Goal: Information Seeking & Learning: Check status

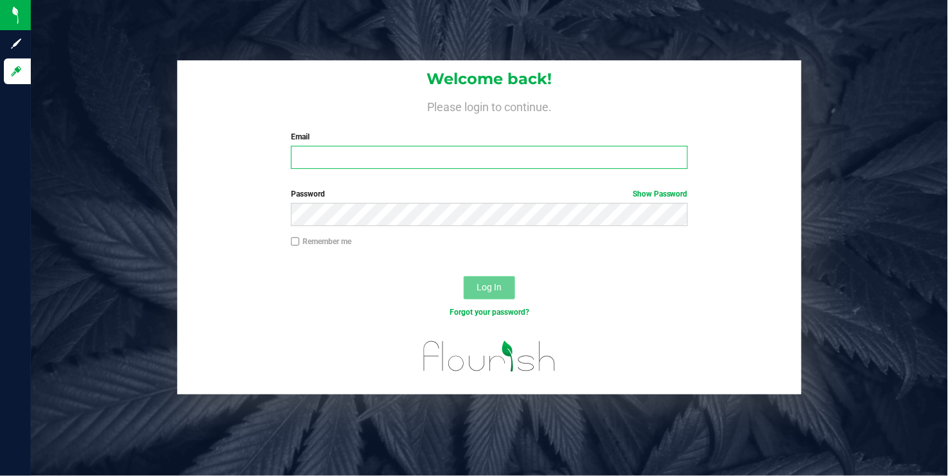
type input "[EMAIL_ADDRESS][DOMAIN_NAME]"
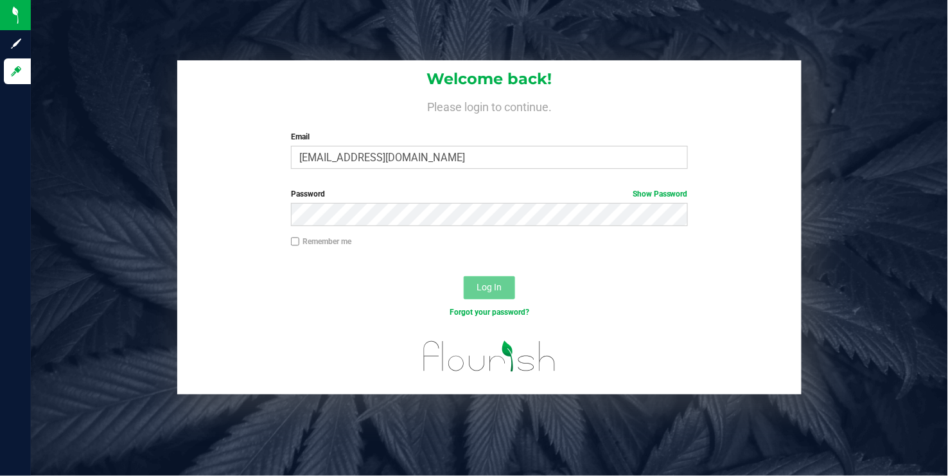
click at [488, 283] on span "Log In" at bounding box center [489, 287] width 25 height 10
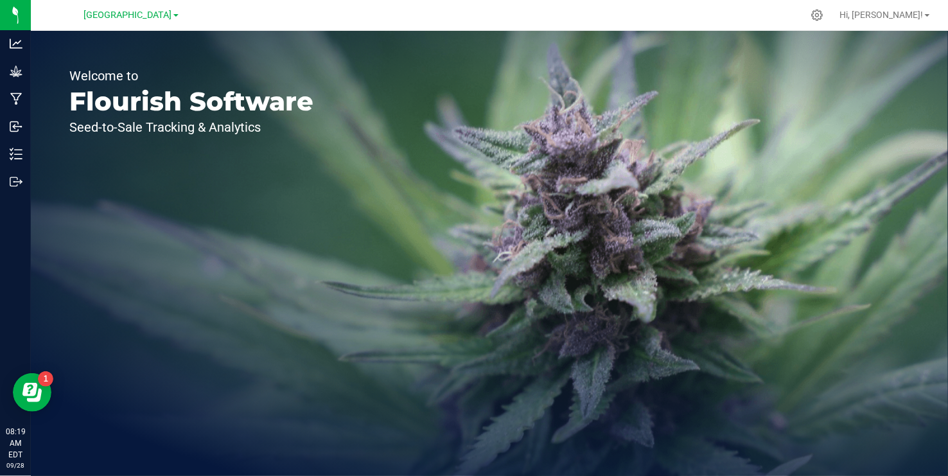
click at [175, 12] on link "[GEOGRAPHIC_DATA]" at bounding box center [131, 14] width 94 height 12
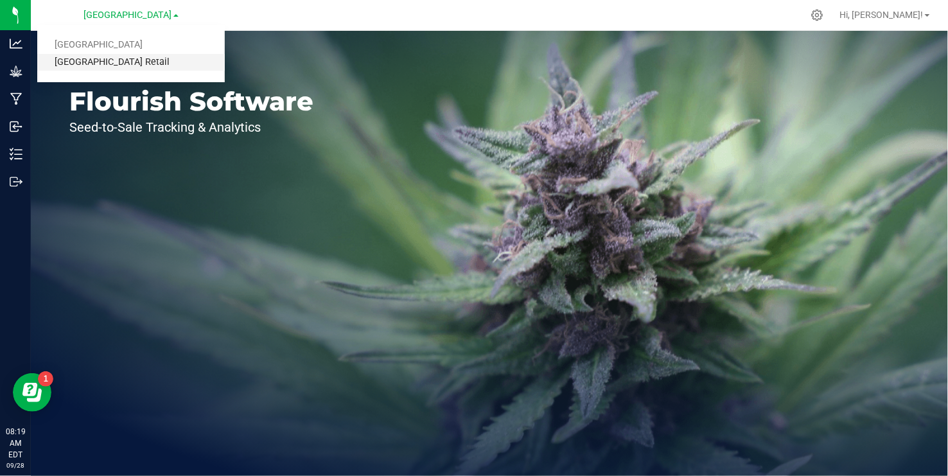
click at [132, 60] on link "[GEOGRAPHIC_DATA] Retail" at bounding box center [131, 62] width 188 height 17
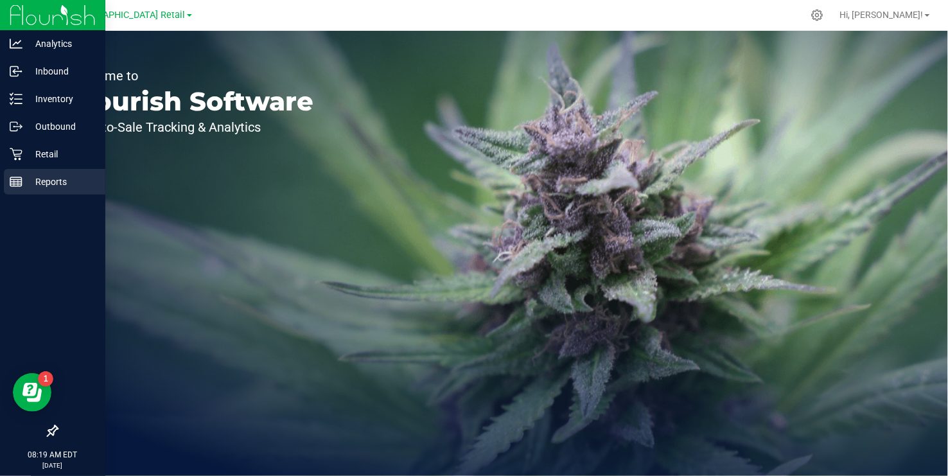
click at [20, 185] on icon at bounding box center [16, 181] width 13 height 13
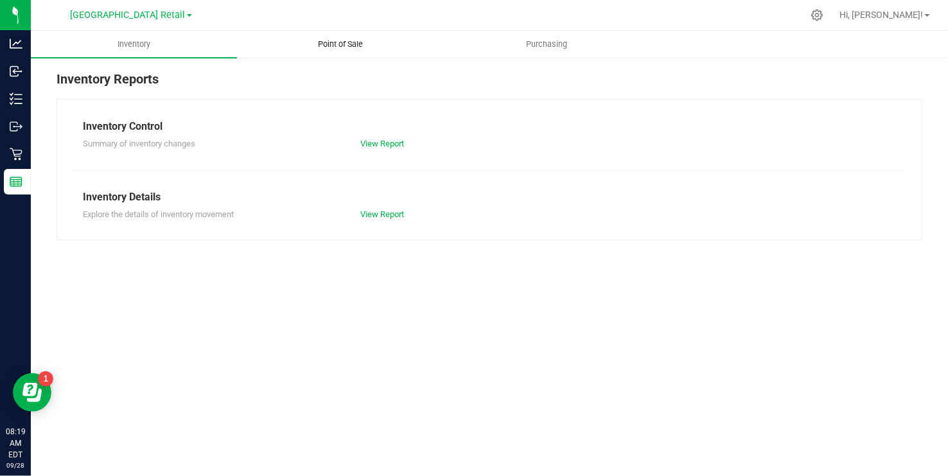
click at [346, 44] on span "Point of Sale" at bounding box center [341, 45] width 80 height 12
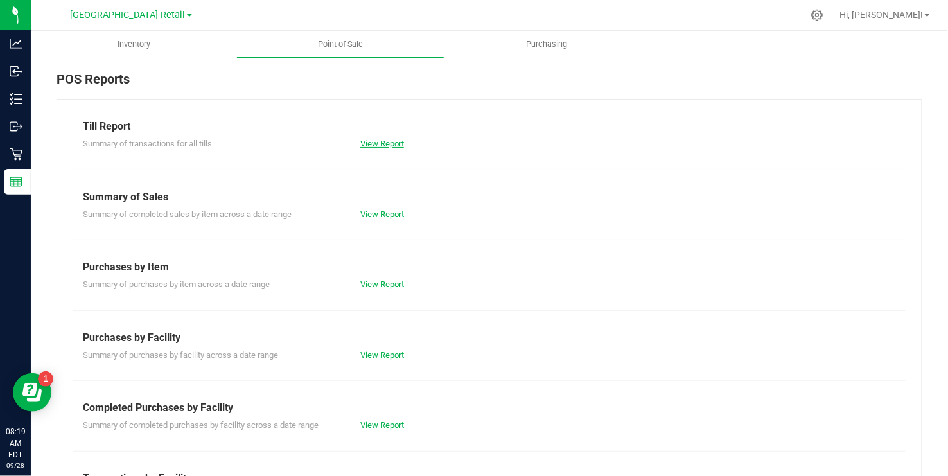
click at [380, 141] on link "View Report" at bounding box center [382, 144] width 44 height 10
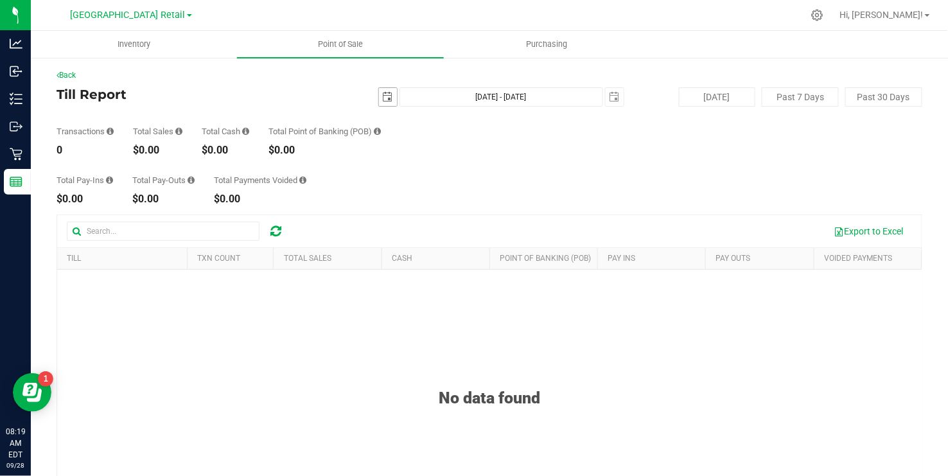
click at [387, 92] on span "select" at bounding box center [388, 97] width 10 height 10
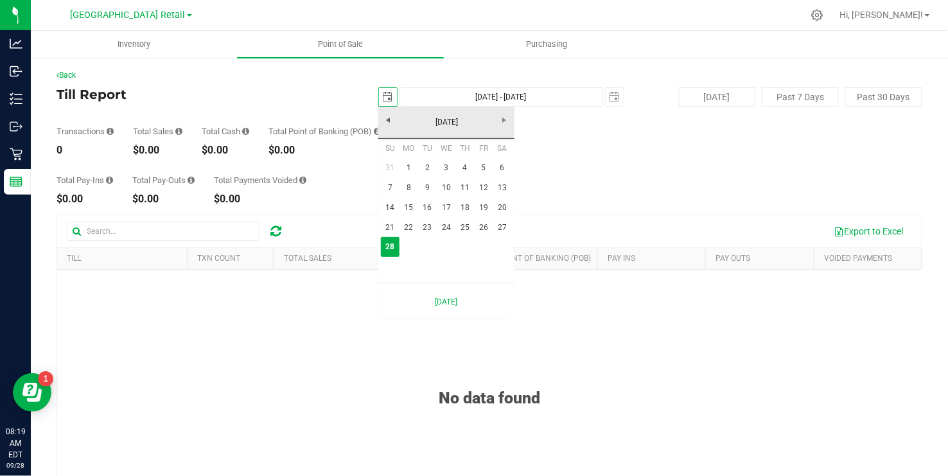
scroll to position [0, 32]
click at [392, 226] on link "21" at bounding box center [390, 228] width 19 height 20
type input "[DATE]"
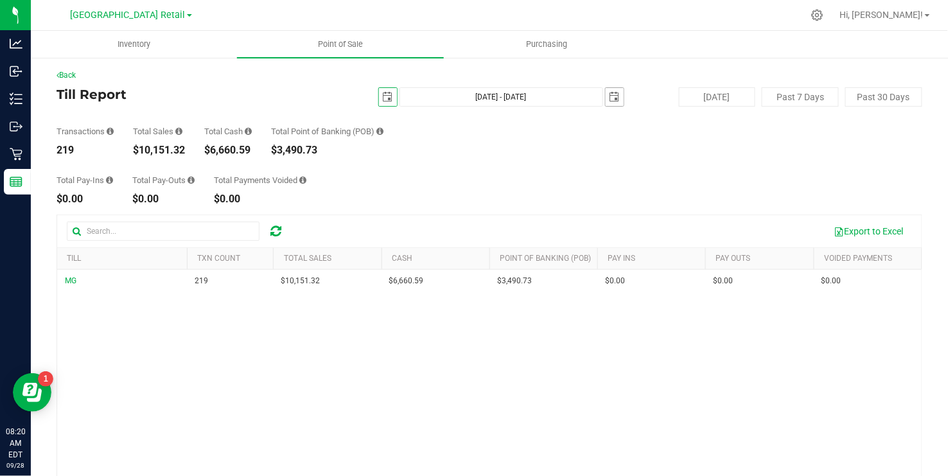
click at [614, 93] on span "select" at bounding box center [615, 97] width 10 height 10
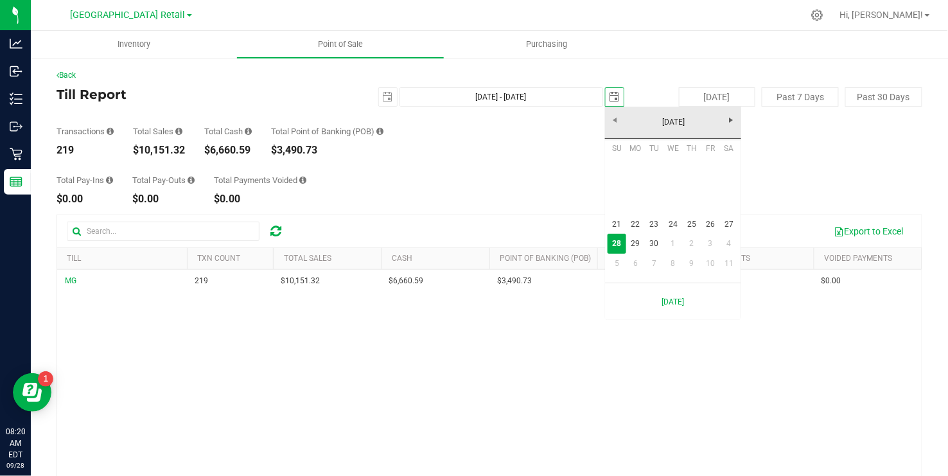
scroll to position [0, 32]
click at [726, 221] on link "27" at bounding box center [729, 225] width 19 height 20
type input "[DATE] - [DATE]"
type input "[DATE]"
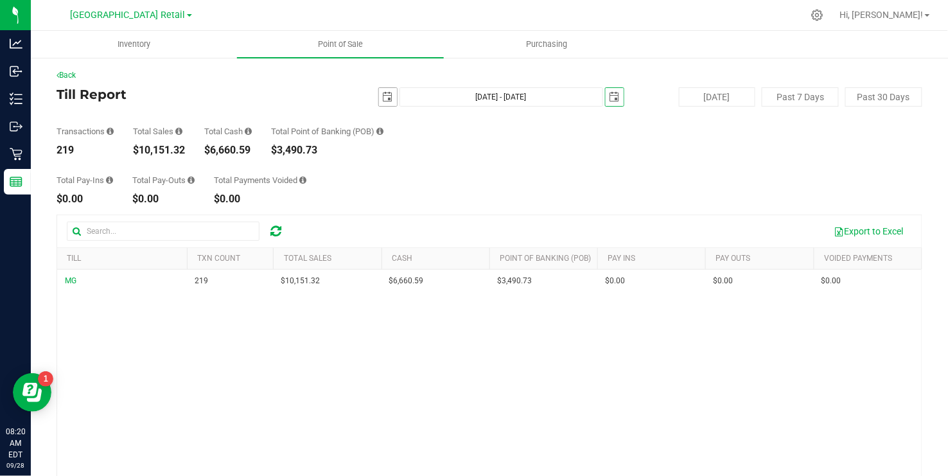
click at [390, 100] on span "select" at bounding box center [388, 97] width 10 height 10
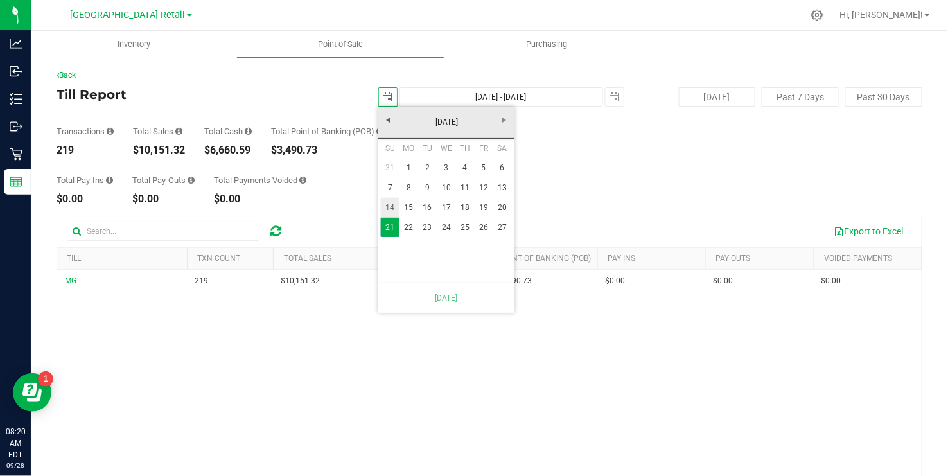
click at [393, 205] on link "14" at bounding box center [390, 208] width 19 height 20
type input "[DATE] - [DATE]"
type input "[DATE]"
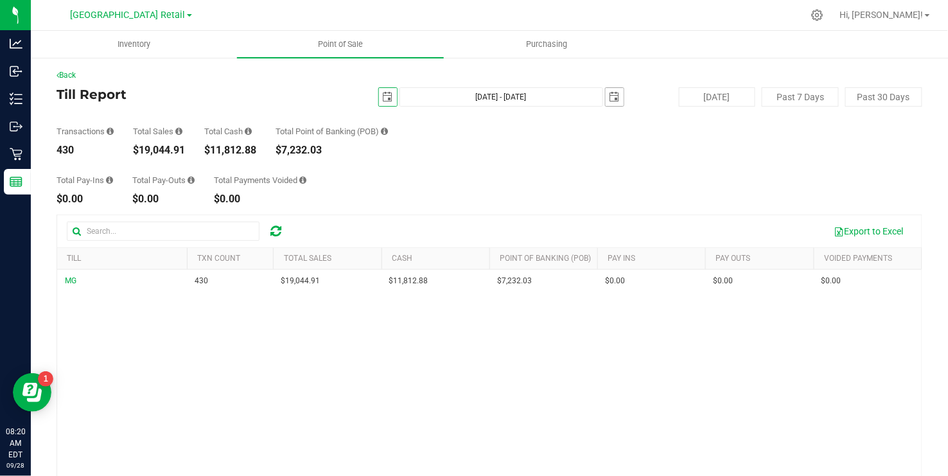
click at [613, 98] on span "select" at bounding box center [615, 97] width 10 height 10
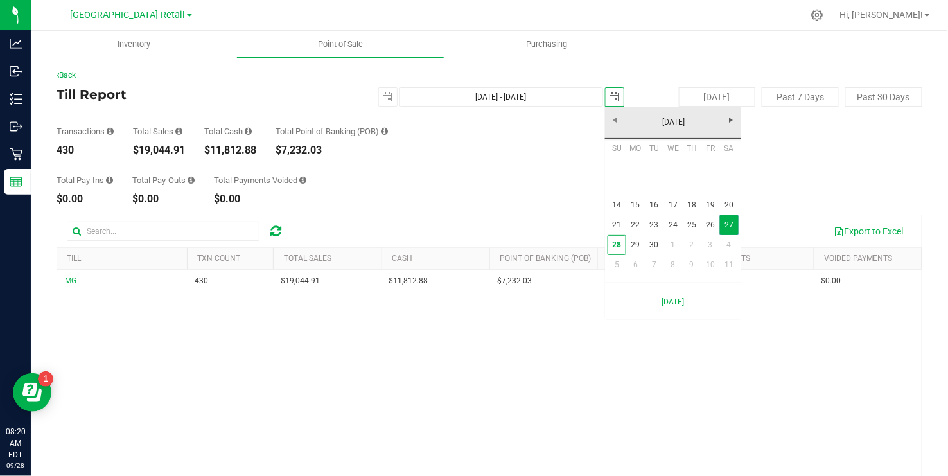
scroll to position [0, 32]
click at [732, 203] on link "20" at bounding box center [729, 205] width 19 height 20
type input "[DATE] - [DATE]"
type input "[DATE]"
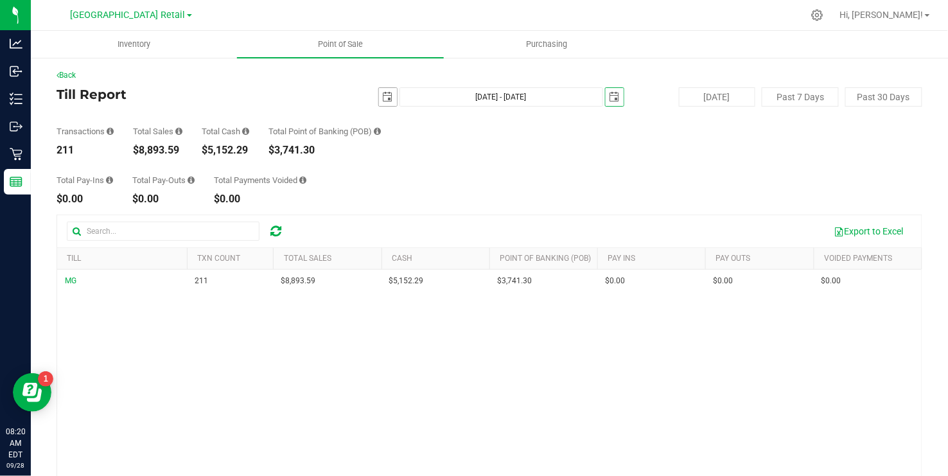
click at [380, 94] on span "select" at bounding box center [388, 97] width 18 height 18
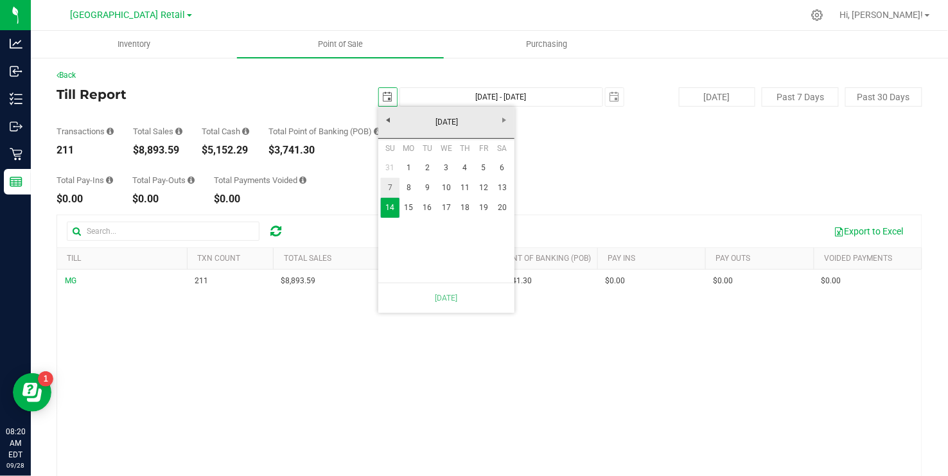
click at [387, 187] on link "7" at bounding box center [390, 188] width 19 height 20
type input "[DATE] - [DATE]"
type input "[DATE]"
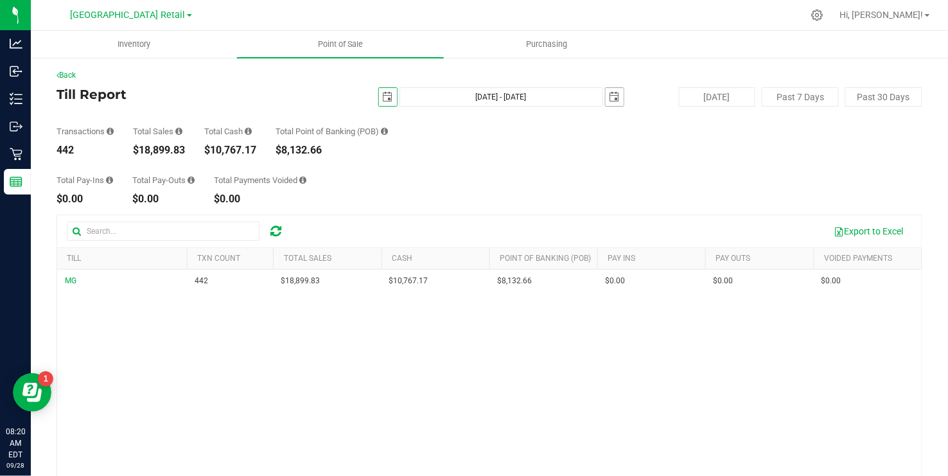
click at [613, 100] on span "select" at bounding box center [615, 97] width 10 height 10
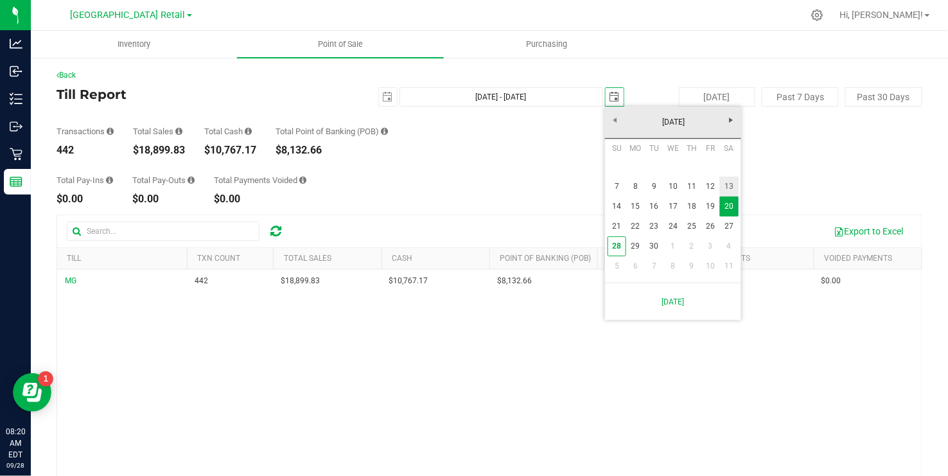
click at [727, 182] on link "13" at bounding box center [729, 187] width 19 height 20
type input "[DATE] - [DATE]"
type input "[DATE]"
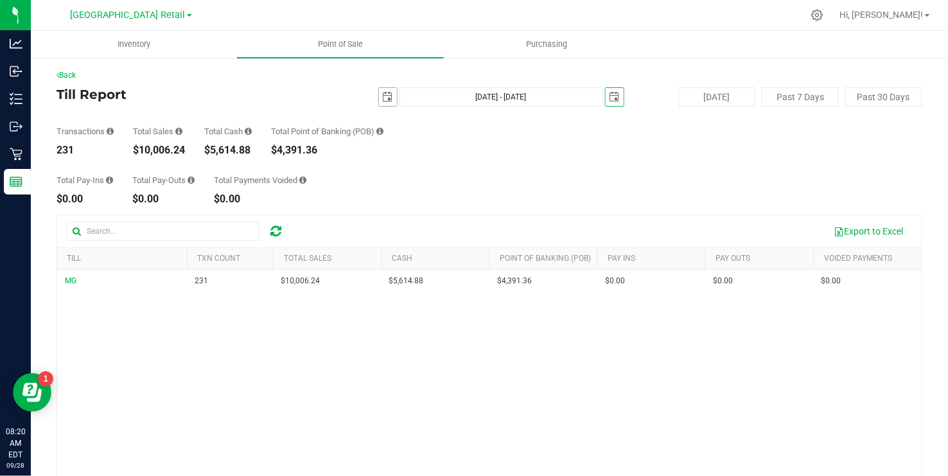
click at [384, 94] on span "select" at bounding box center [388, 97] width 10 height 10
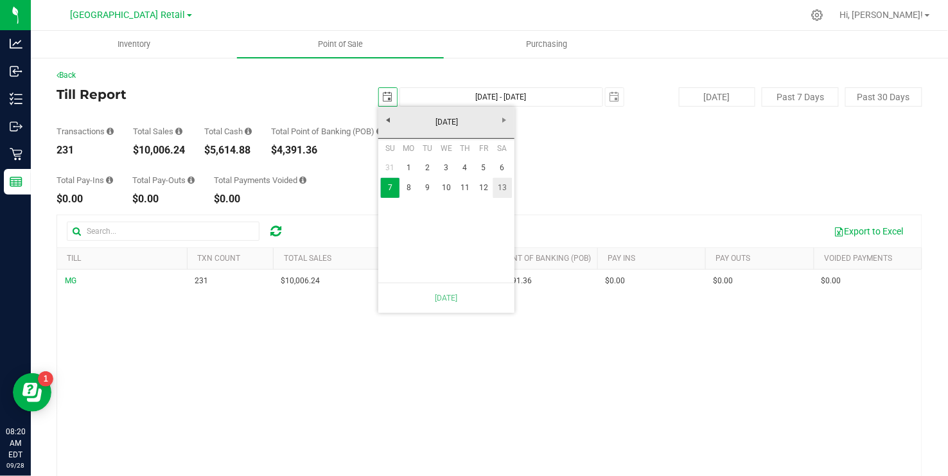
click at [507, 188] on link "13" at bounding box center [502, 188] width 19 height 20
type input "[DATE] - [DATE]"
type input "[DATE]"
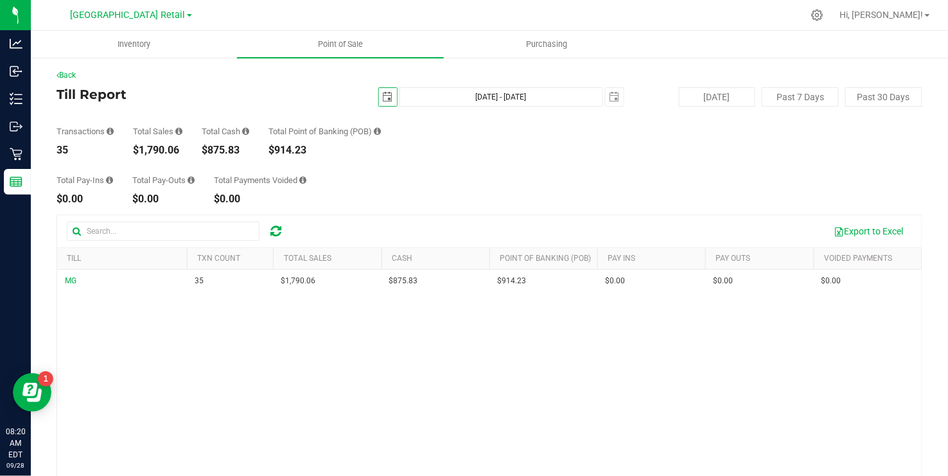
click at [388, 93] on span "select" at bounding box center [388, 97] width 10 height 10
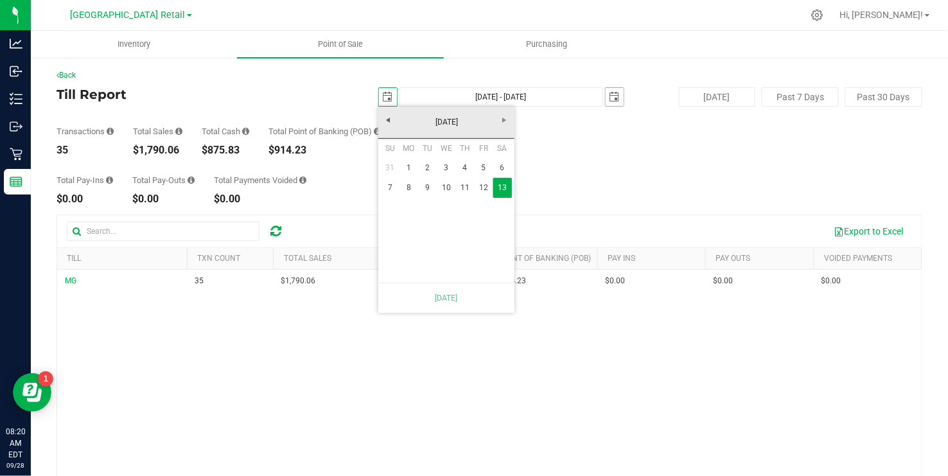
click at [616, 94] on span "select" at bounding box center [615, 97] width 10 height 10
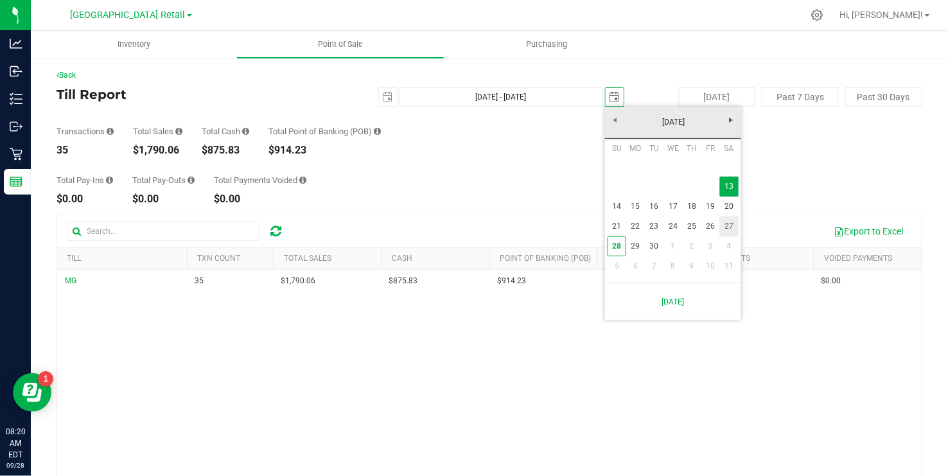
click at [730, 225] on link "27" at bounding box center [729, 226] width 19 height 20
type input "[DATE] - [DATE]"
type input "[DATE]"
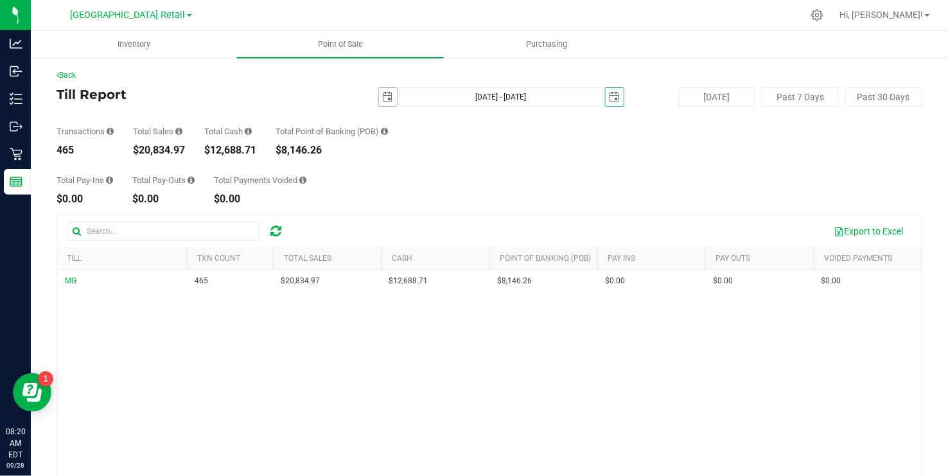
click at [389, 95] on span "select" at bounding box center [388, 97] width 10 height 10
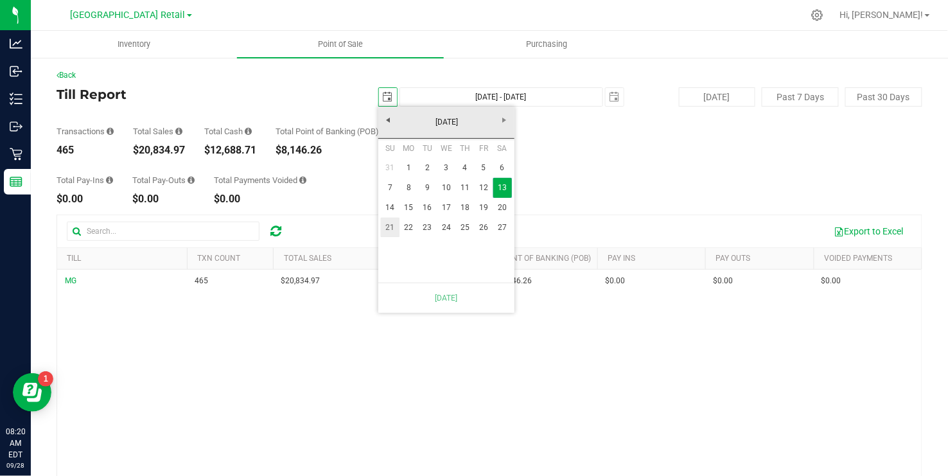
click at [389, 224] on link "21" at bounding box center [390, 228] width 19 height 20
type input "[DATE] - [DATE]"
type input "[DATE]"
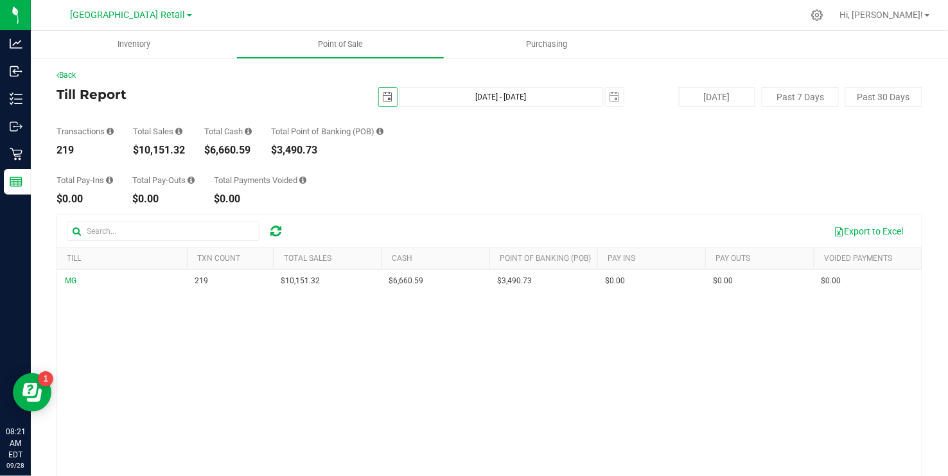
click at [383, 100] on span "select" at bounding box center [388, 97] width 10 height 10
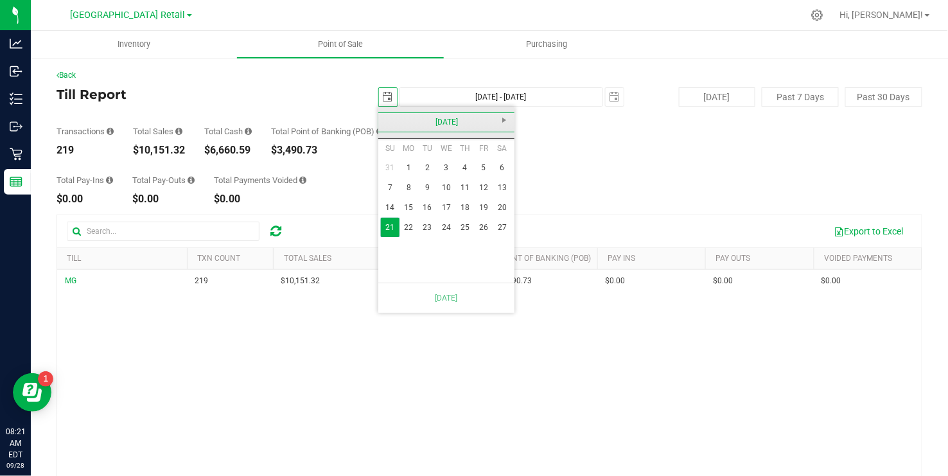
click at [392, 121] on link "[DATE]" at bounding box center [447, 122] width 138 height 20
click at [461, 190] on link "[DATE]" at bounding box center [462, 193] width 33 height 33
click at [485, 166] on link "4" at bounding box center [484, 168] width 19 height 20
type input "[DATE] - [DATE]"
type input "[DATE]"
